Goal: Task Accomplishment & Management: Use online tool/utility

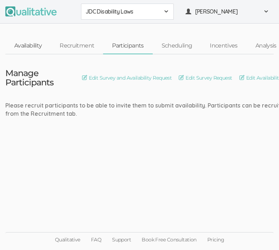
click at [43, 43] on link "Availability" at bounding box center [27, 45] width 45 height 15
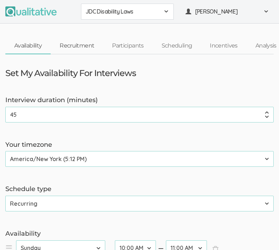
click at [87, 47] on link "Recruitment" at bounding box center [77, 45] width 52 height 15
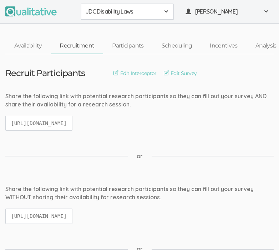
click at [72, 123] on code "[URL][DOMAIN_NAME]" at bounding box center [38, 123] width 67 height 15
click at [72, 121] on code "[URL][DOMAIN_NAME]" at bounding box center [38, 123] width 67 height 15
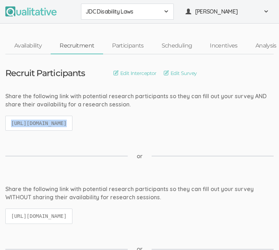
copy ui-view "[URL][DOMAIN_NAME]"
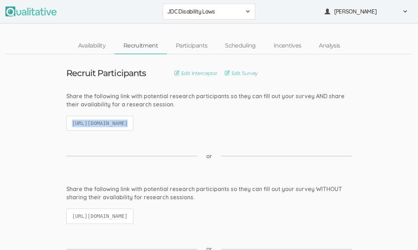
copy ui-view "[URL][DOMAIN_NAME]"
